Goal: Check status: Check status

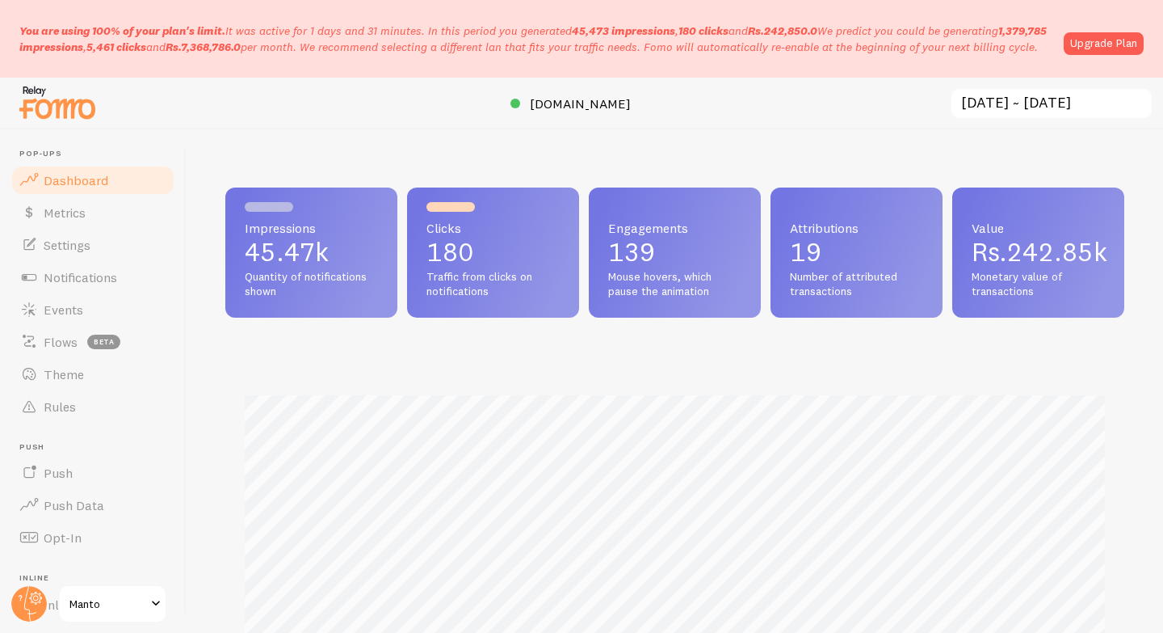
scroll to position [424, 899]
click at [99, 207] on link "Metrics" at bounding box center [93, 212] width 166 height 32
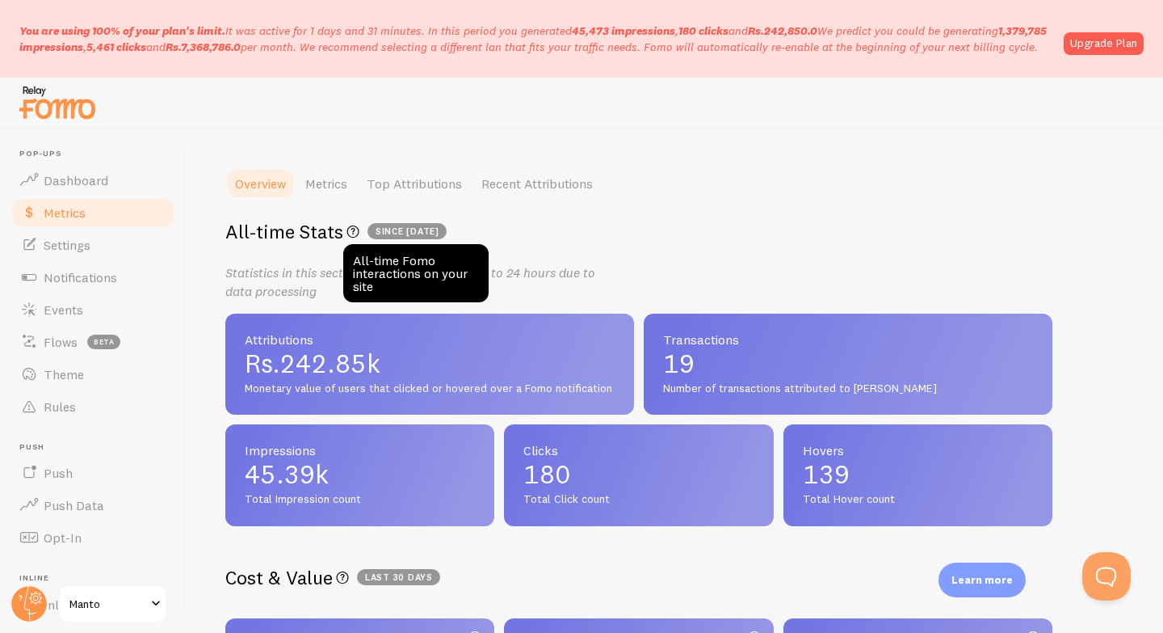
scroll to position [195, 0]
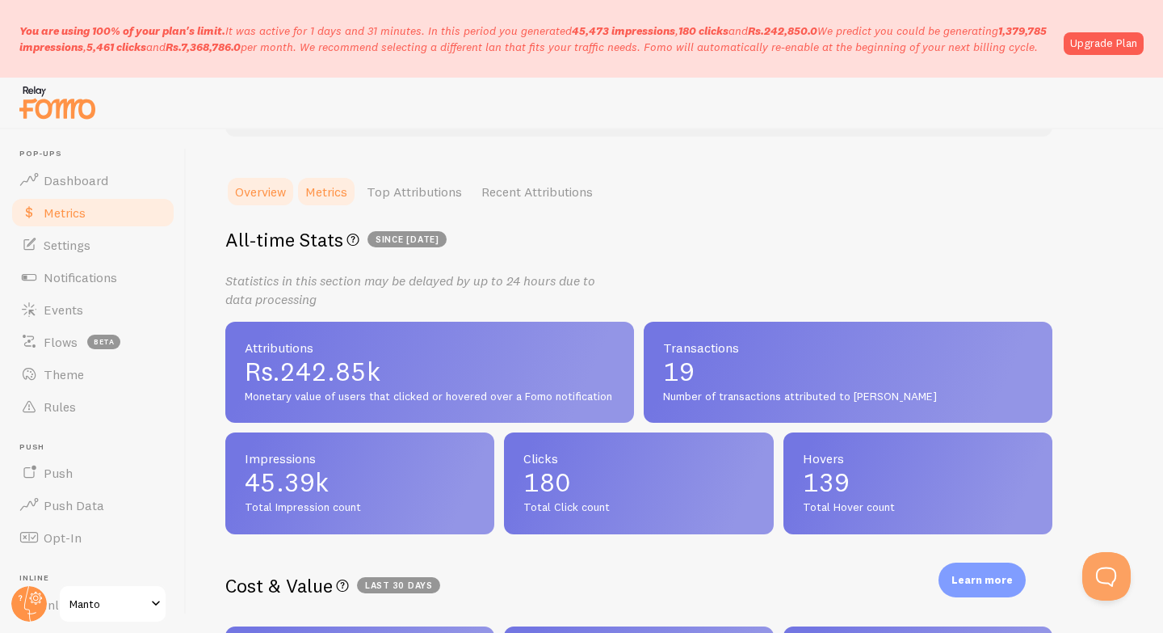
click at [322, 191] on link "Metrics" at bounding box center [326, 191] width 61 height 32
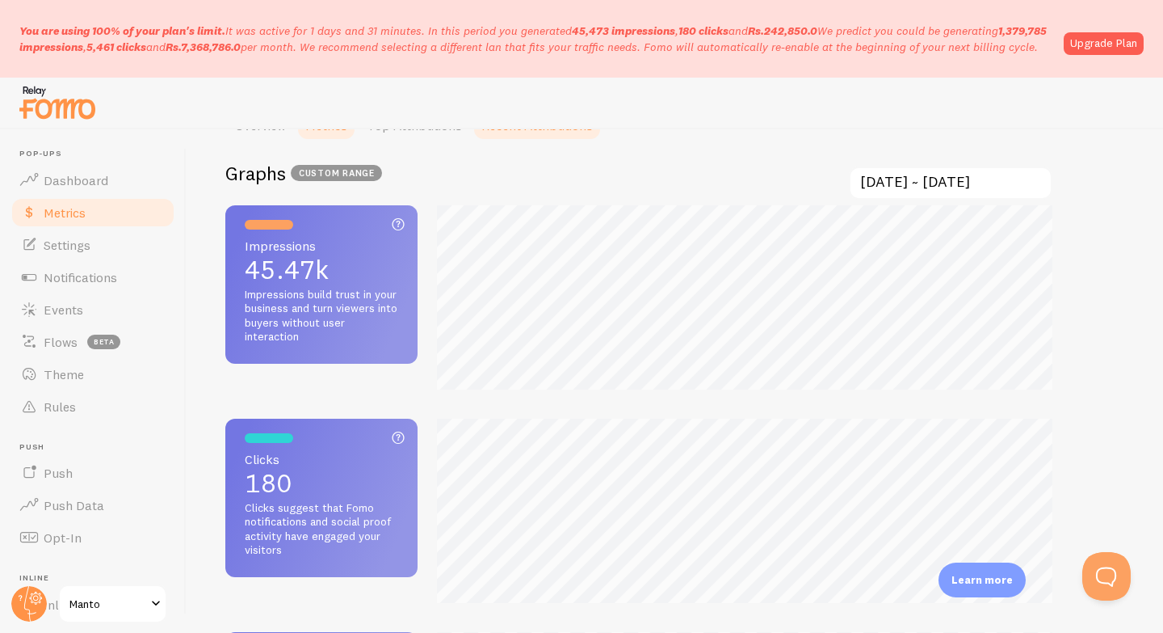
scroll to position [259, 0]
click at [1028, 173] on input "[DATE] ~ [DATE]" at bounding box center [951, 184] width 204 height 33
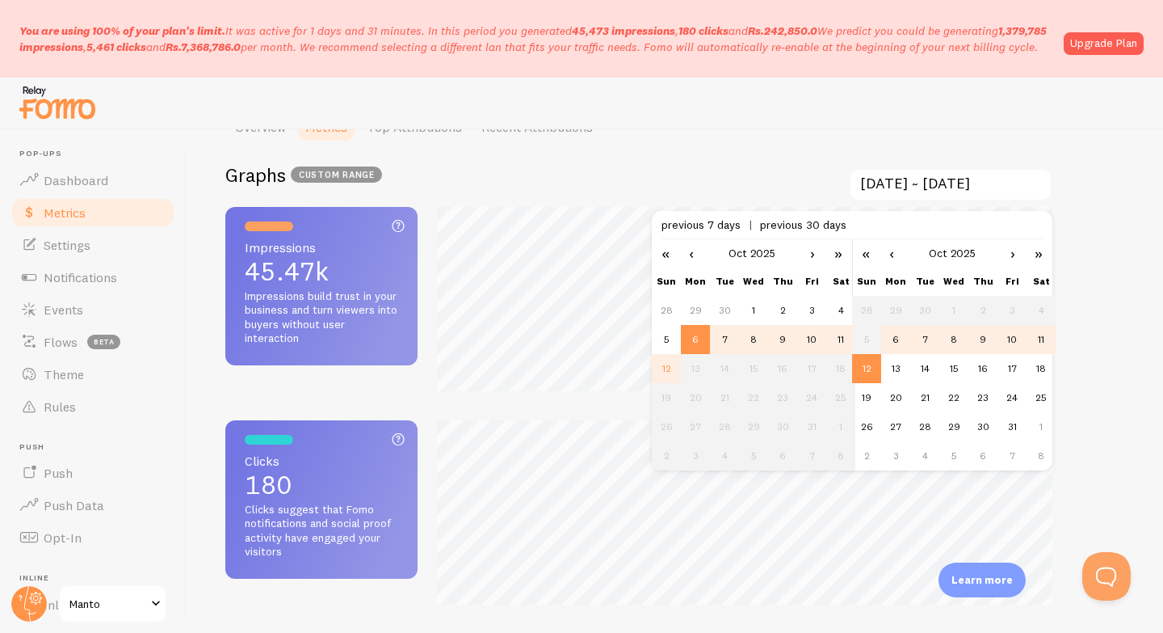
click at [811, 334] on td "10" at bounding box center [811, 339] width 29 height 29
type input "[DATE] ~ [DATE]"
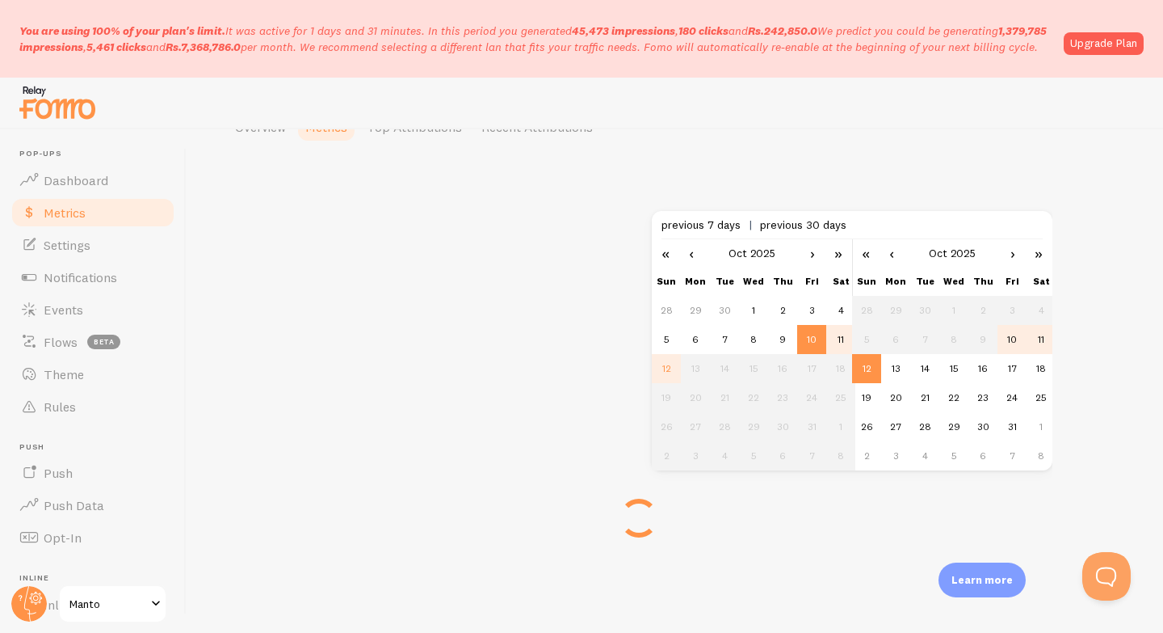
scroll to position [711, 827]
click at [876, 372] on td "12" at bounding box center [866, 368] width 29 height 29
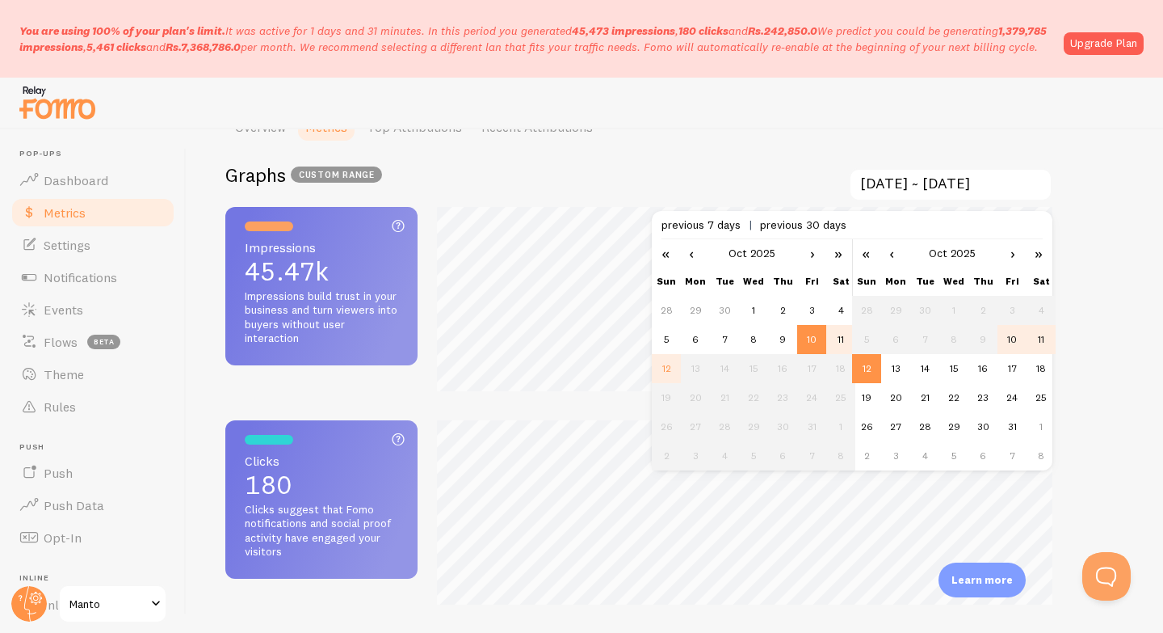
scroll to position [0, 0]
click at [784, 138] on ul "Overview Metrics Top Attributions Recent Attributions" at bounding box center [638, 127] width 827 height 32
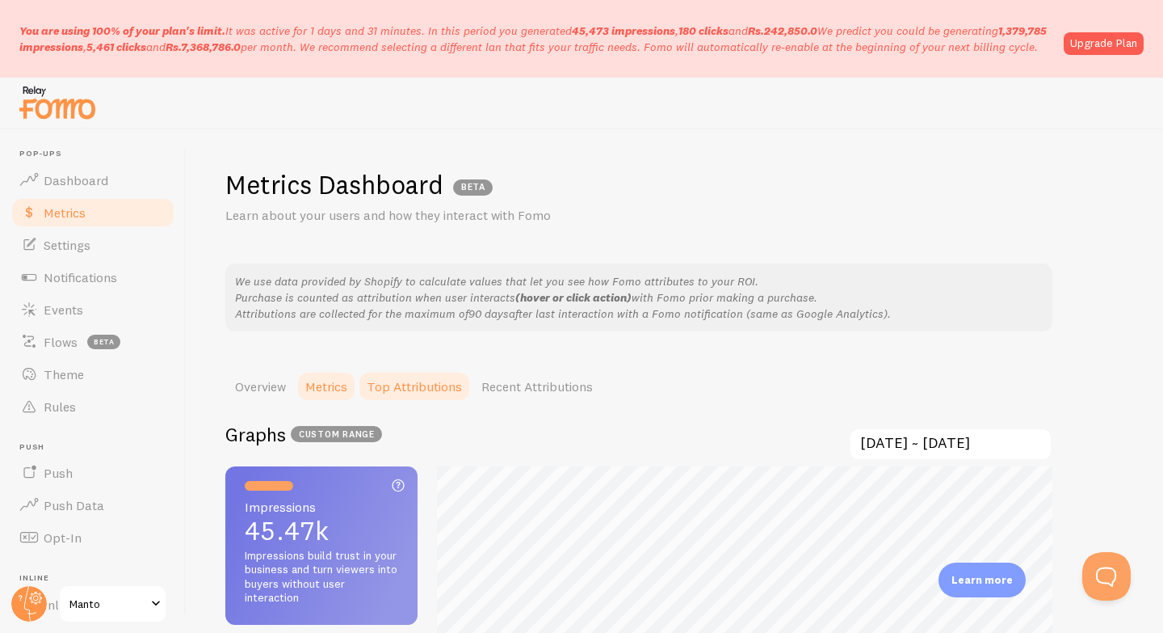
click at [449, 387] on link "Top Attributions" at bounding box center [414, 386] width 115 height 32
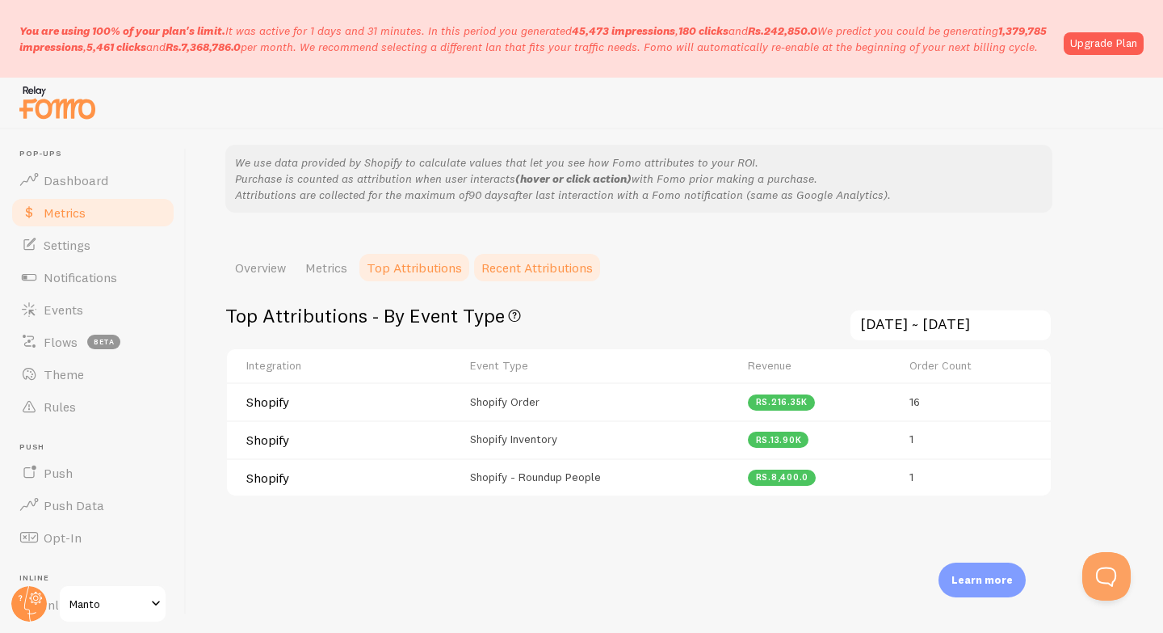
click at [528, 266] on link "Recent Attributions" at bounding box center [537, 267] width 131 height 32
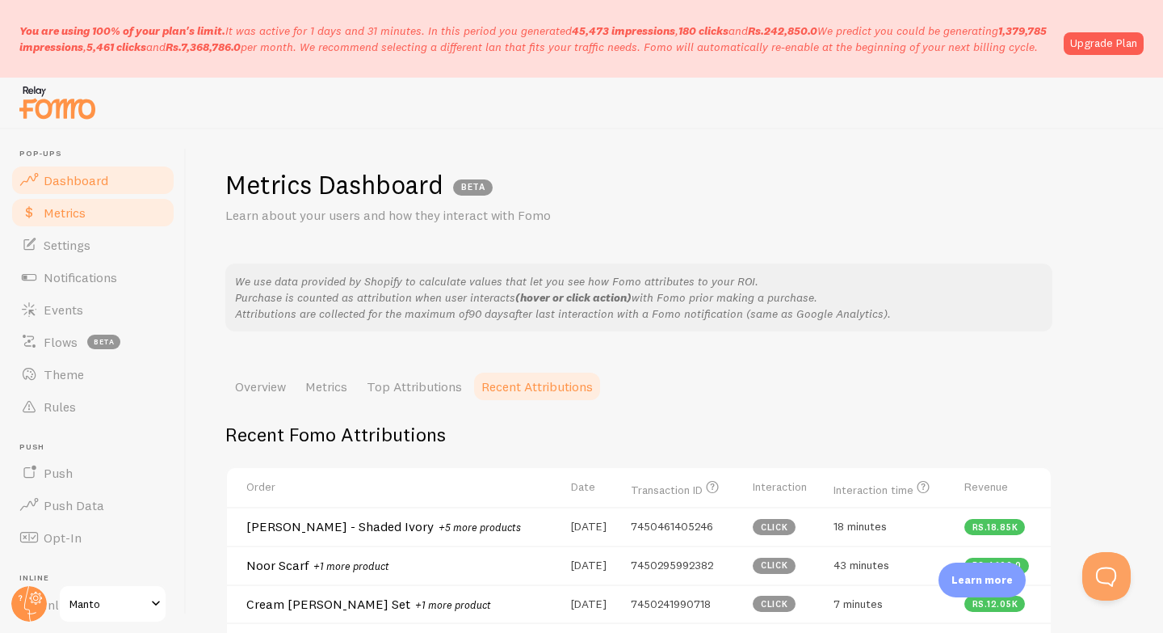
click at [122, 183] on link "Dashboard" at bounding box center [93, 180] width 166 height 32
